Goal: Complete application form

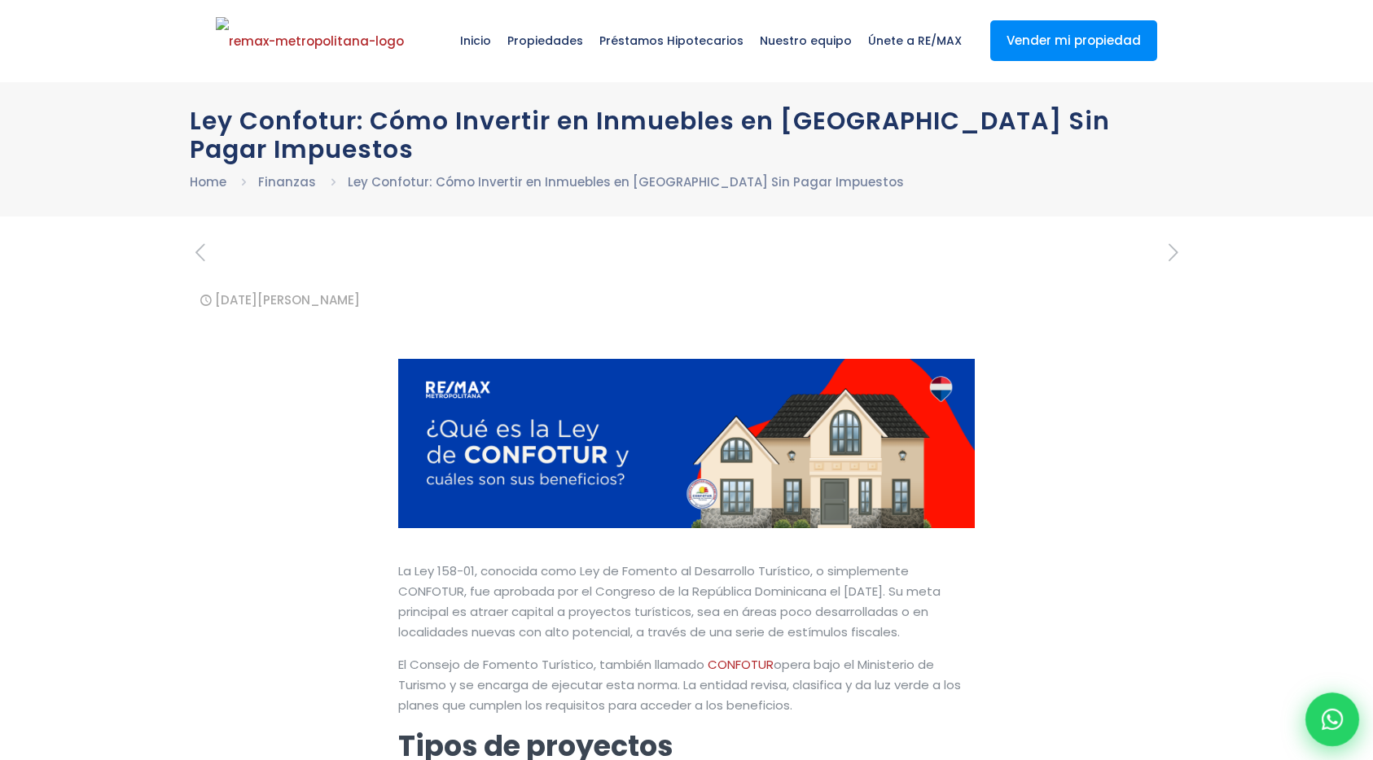
click at [1340, 718] on icon at bounding box center [1331, 719] width 21 height 21
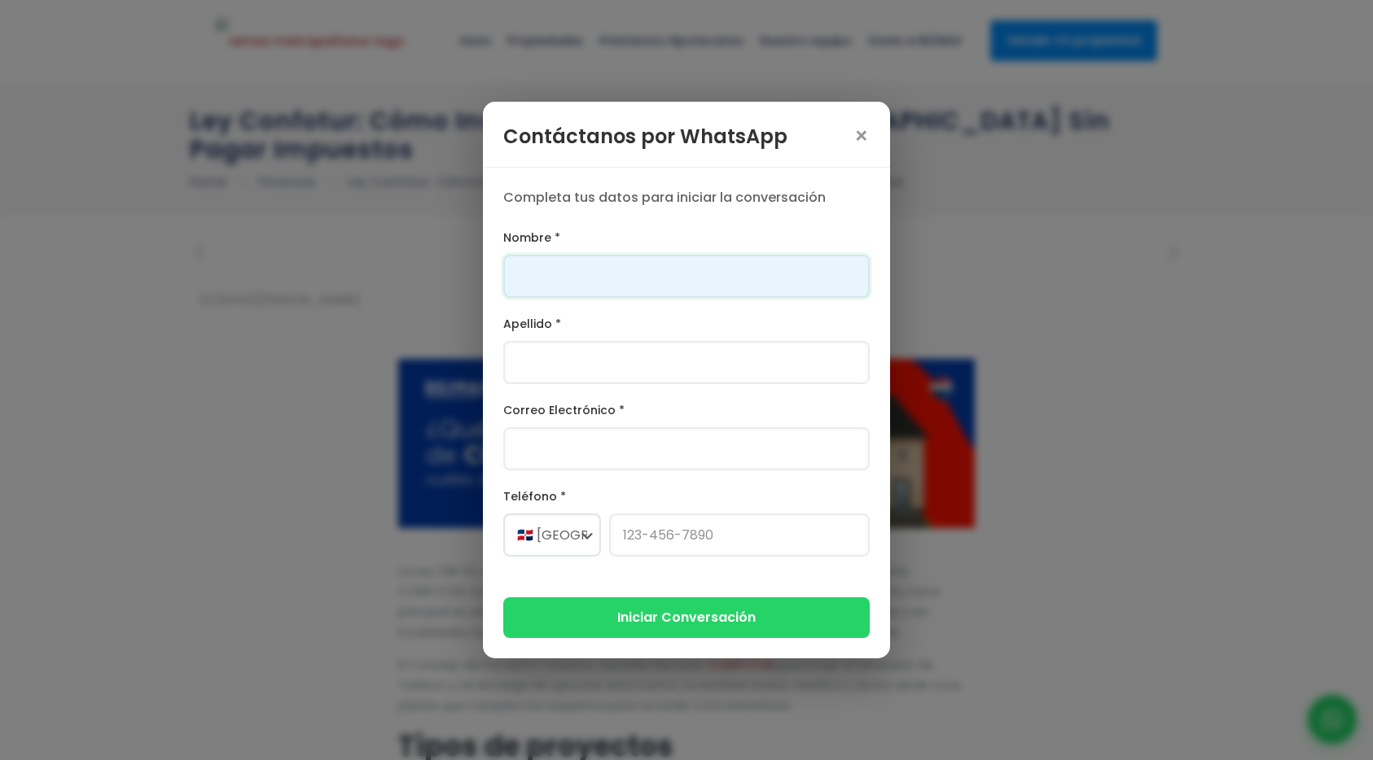
click at [638, 275] on input "Nombre *" at bounding box center [686, 276] width 366 height 43
type input "[PERSON_NAME]"
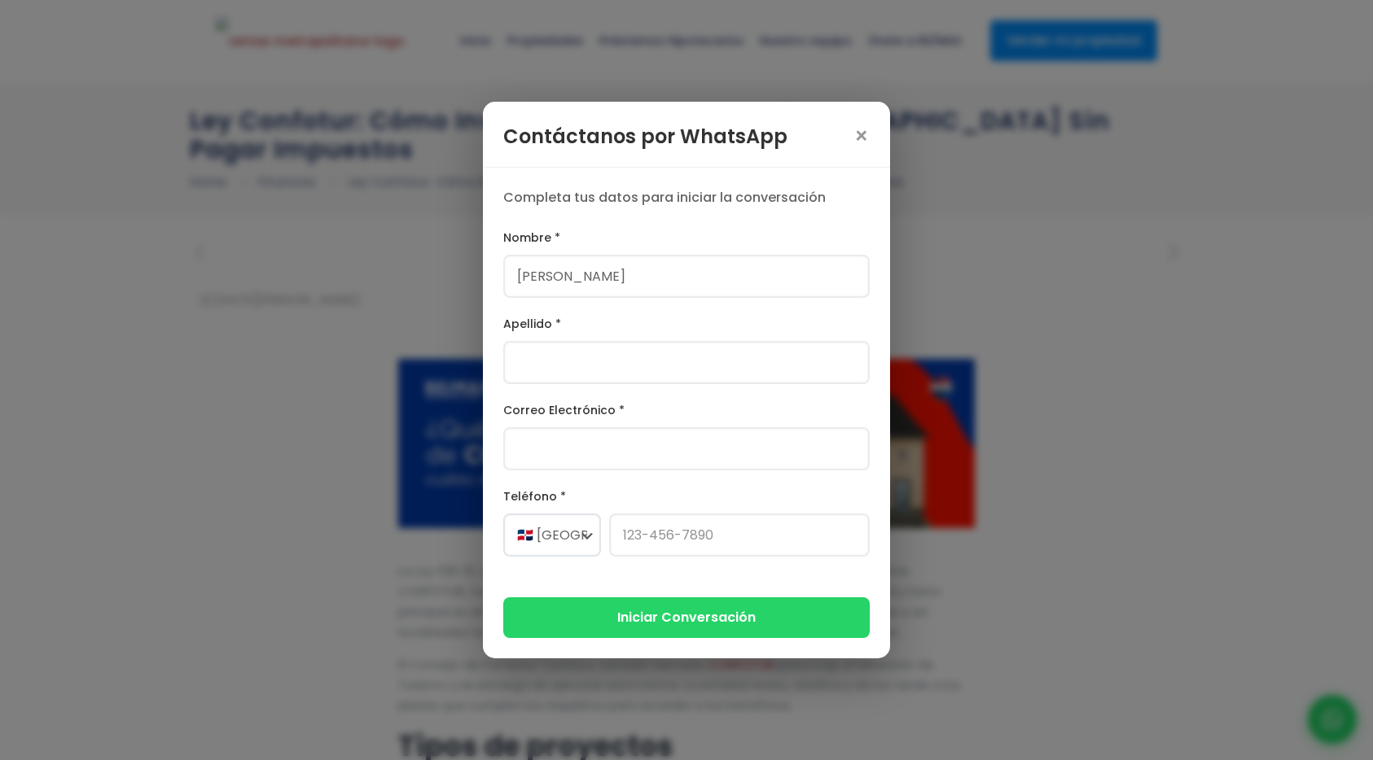
type input "[PERSON_NAME]"
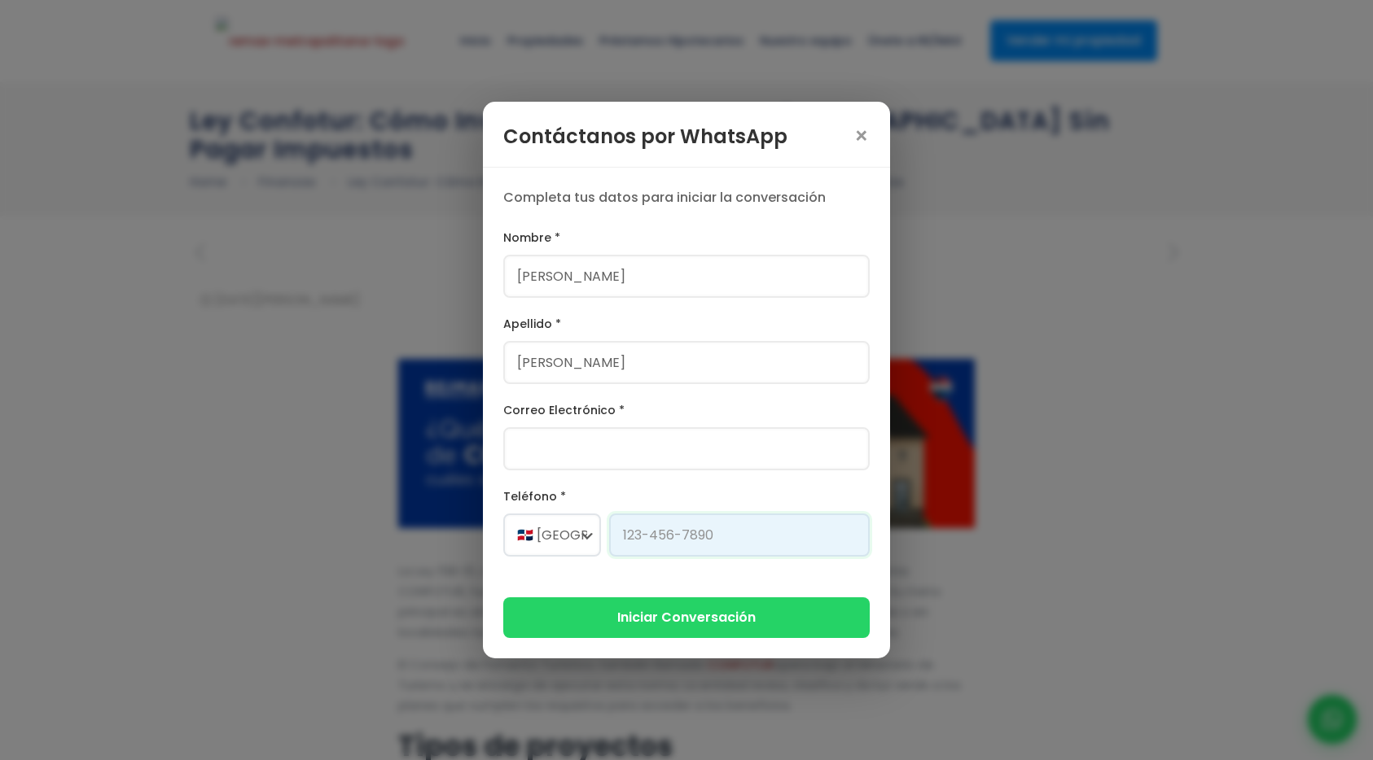
type input "[PHONE_NUMBER]"
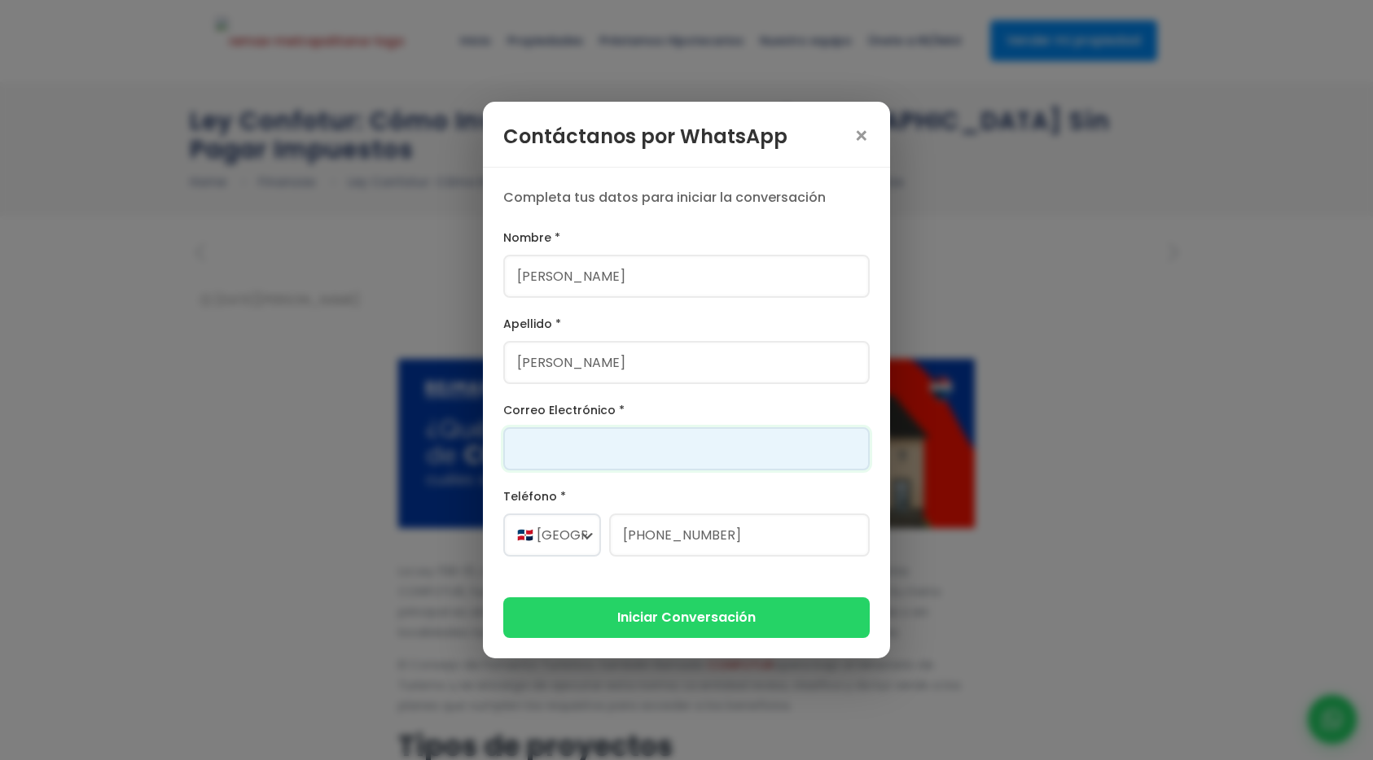
click at [605, 437] on input "Correo Electrónico *" at bounding box center [686, 448] width 366 height 43
type input "[PERSON_NAME][EMAIL_ADDRESS][DOMAIN_NAME]"
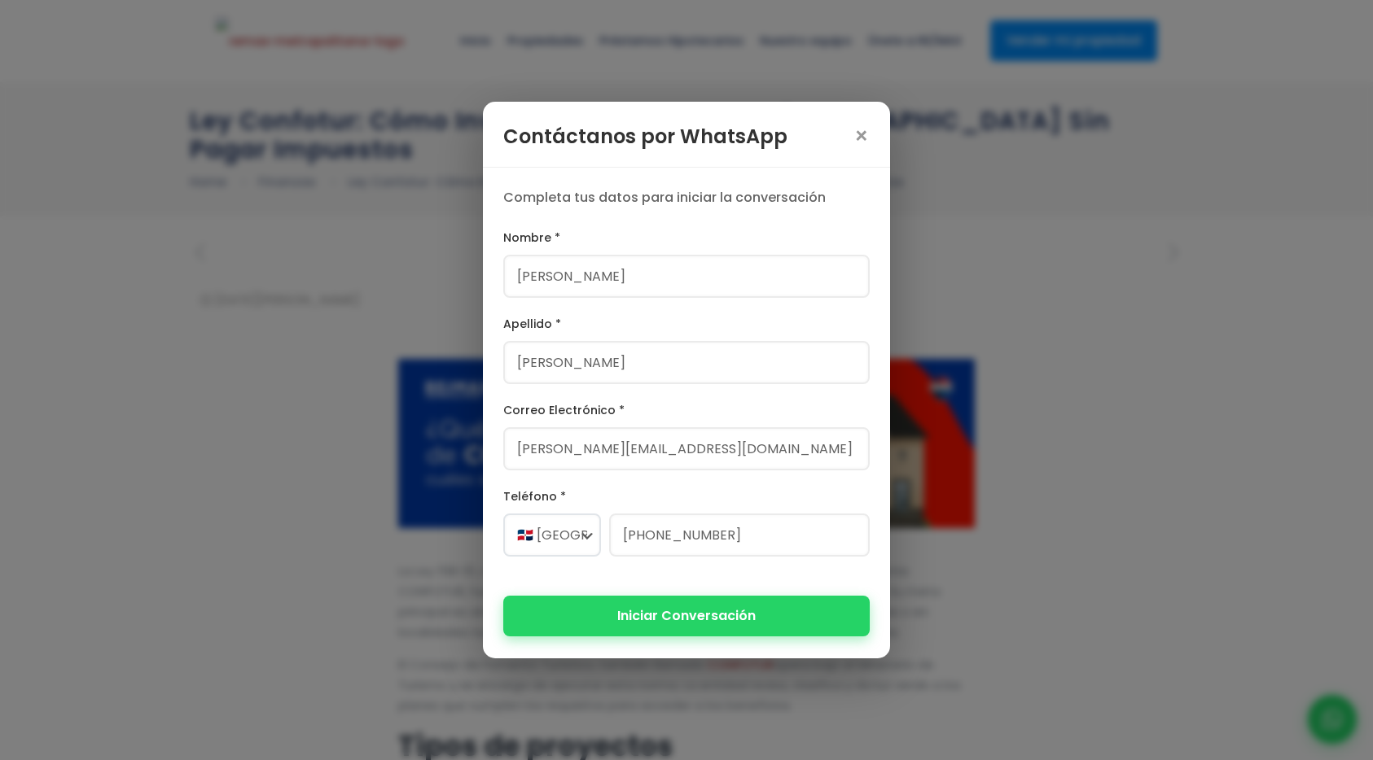
click at [620, 607] on button "Iniciar Conversación" at bounding box center [686, 616] width 366 height 40
